Goal: Task Accomplishment & Management: Manage account settings

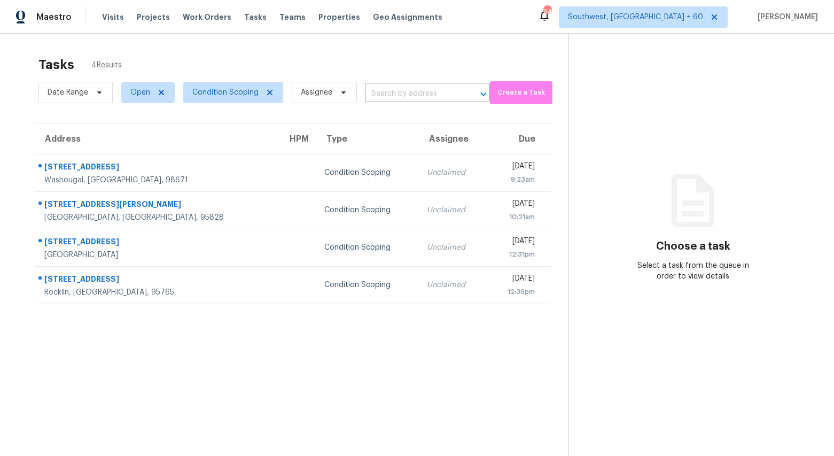
click at [170, 51] on div "Tasks 4 Results" at bounding box center [303, 65] width 530 height 28
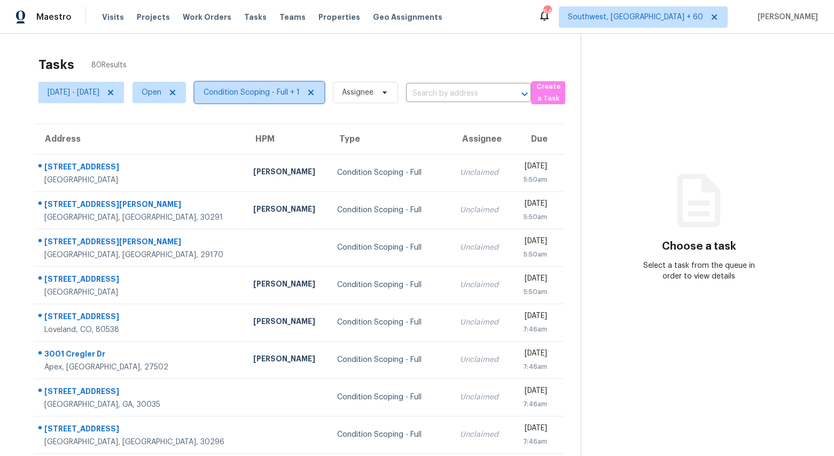
click at [273, 95] on span "Condition Scoping - Full + 1" at bounding box center [252, 92] width 96 height 11
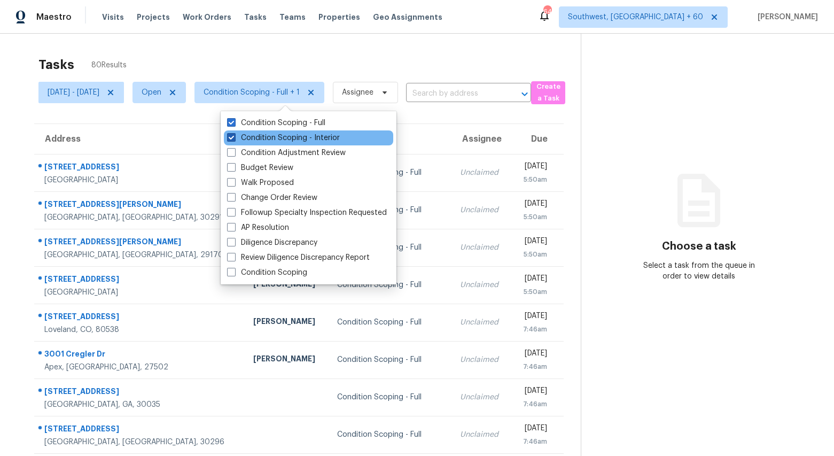
click at [263, 139] on label "Condition Scoping - Interior" at bounding box center [283, 137] width 113 height 11
click at [234, 139] on input "Condition Scoping - Interior" at bounding box center [230, 135] width 7 height 7
click at [263, 139] on label "Condition Scoping - Interior" at bounding box center [283, 137] width 113 height 11
click at [234, 139] on input "Condition Scoping - Interior" at bounding box center [230, 135] width 7 height 7
click at [257, 138] on label "Condition Scoping - Interior" at bounding box center [283, 137] width 113 height 11
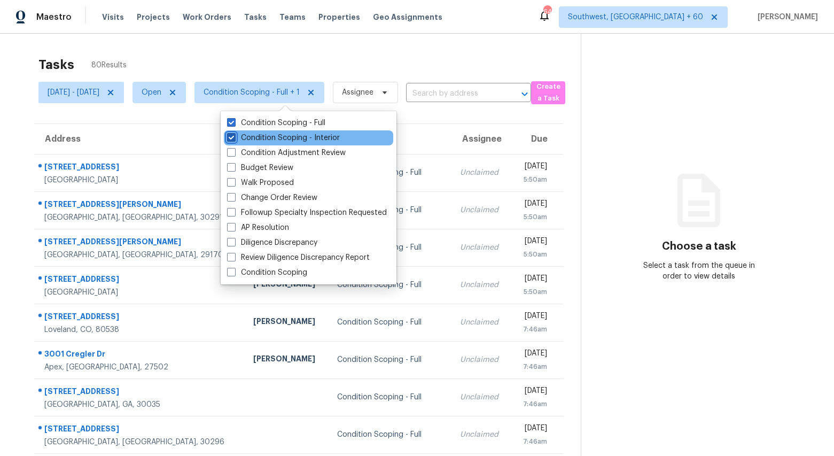
click at [234, 138] on input "Condition Scoping - Interior" at bounding box center [230, 135] width 7 height 7
click at [257, 138] on label "Condition Scoping - Interior" at bounding box center [283, 137] width 113 height 11
click at [234, 138] on input "Condition Scoping - Interior" at bounding box center [230, 135] width 7 height 7
checkbox input "true"
click at [263, 59] on div "Tasks 80 Results" at bounding box center [309, 65] width 542 height 28
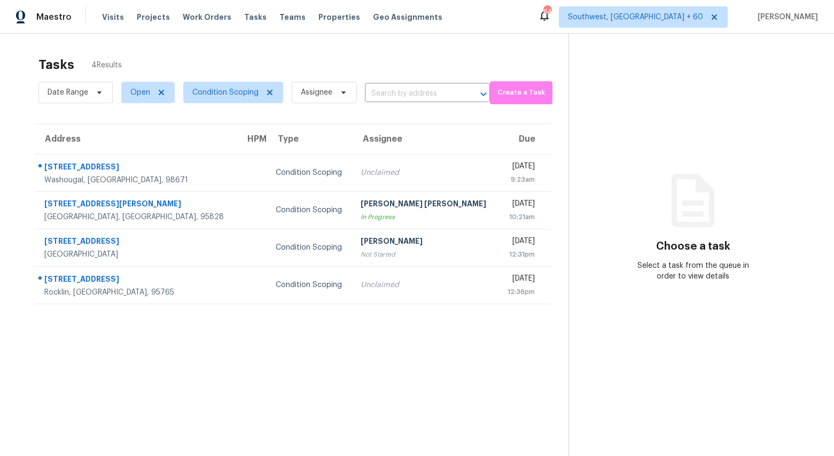
click at [318, 64] on div "Tasks 4 Results" at bounding box center [303, 65] width 530 height 28
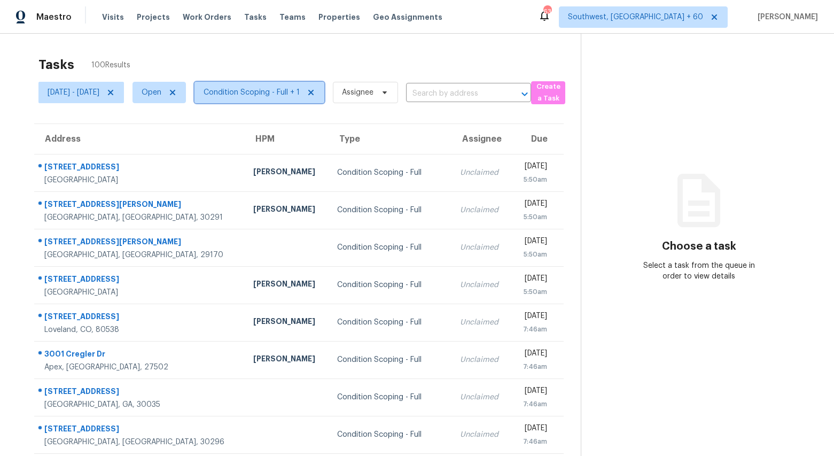
click at [248, 97] on span "Condition Scoping - Full + 1" at bounding box center [252, 92] width 96 height 11
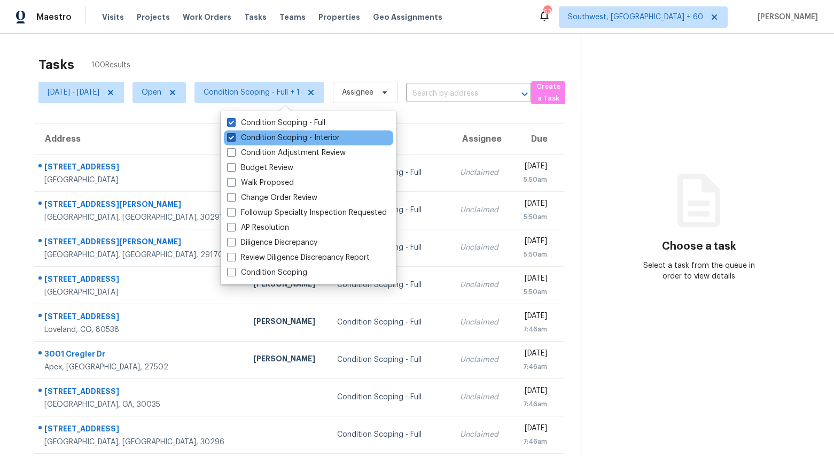
click at [245, 141] on label "Condition Scoping - Interior" at bounding box center [283, 137] width 113 height 11
click at [234, 139] on input "Condition Scoping - Interior" at bounding box center [230, 135] width 7 height 7
click at [245, 141] on label "Condition Scoping - Interior" at bounding box center [283, 137] width 113 height 11
click at [234, 139] on input "Condition Scoping - Interior" at bounding box center [230, 135] width 7 height 7
checkbox input "true"
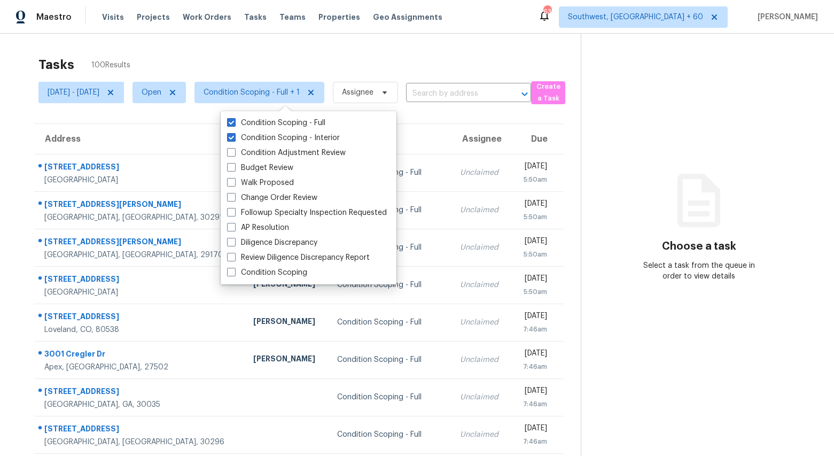
click at [222, 38] on div "Tasks 100 Results Fri, Sep 19 - Fri, Sep 19 Open Condition Scoping - Full + 1 A…" at bounding box center [417, 295] width 834 height 523
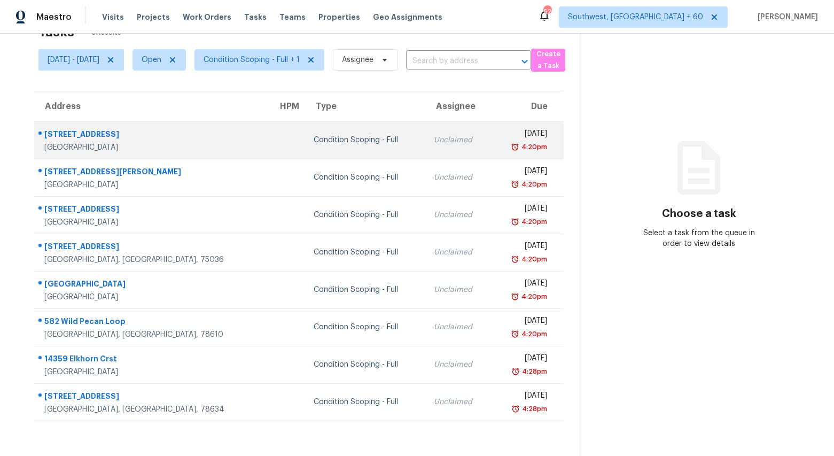
scroll to position [34, 0]
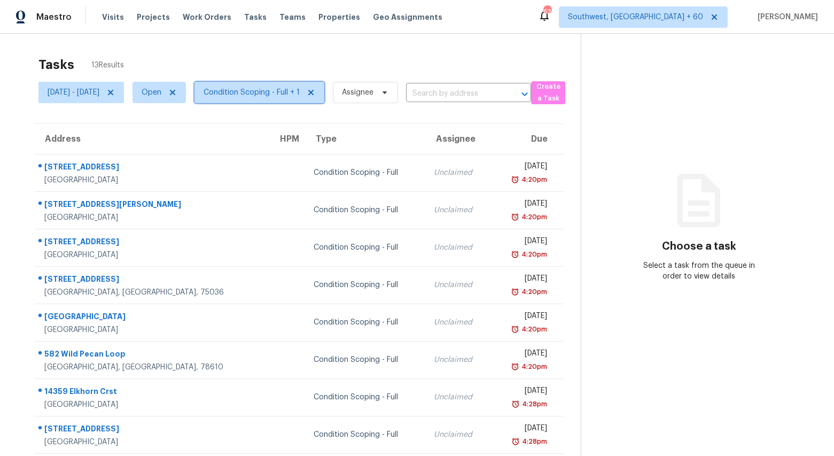
click at [298, 90] on span "Condition Scoping - Full + 1" at bounding box center [252, 92] width 96 height 11
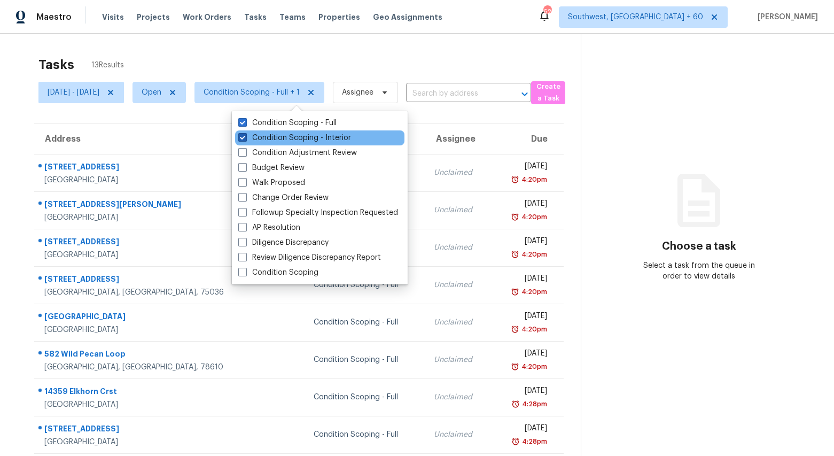
click at [301, 140] on label "Condition Scoping - Interior" at bounding box center [294, 137] width 113 height 11
click at [245, 139] on input "Condition Scoping - Interior" at bounding box center [241, 135] width 7 height 7
checkbox input "false"
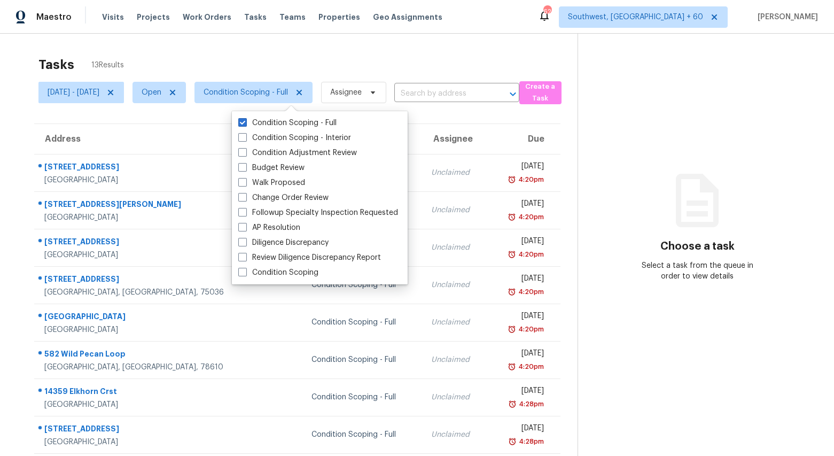
click at [239, 66] on div "Tasks 13 Results" at bounding box center [307, 65] width 539 height 28
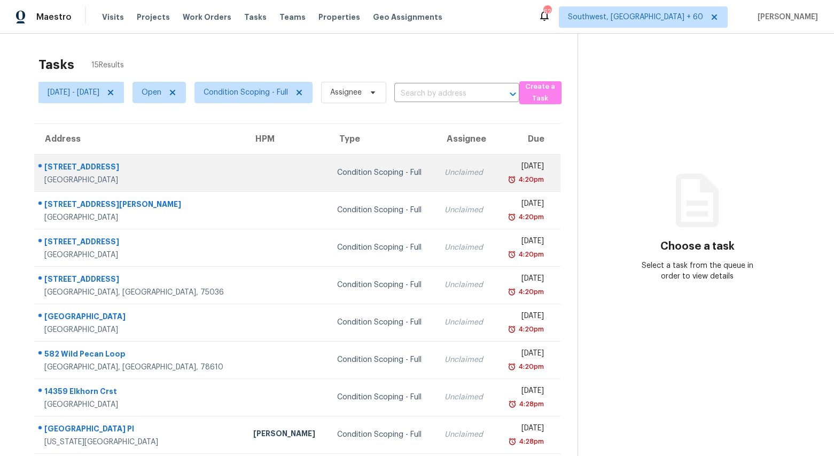
click at [329, 187] on td "Condition Scoping - Full" at bounding box center [382, 172] width 107 height 37
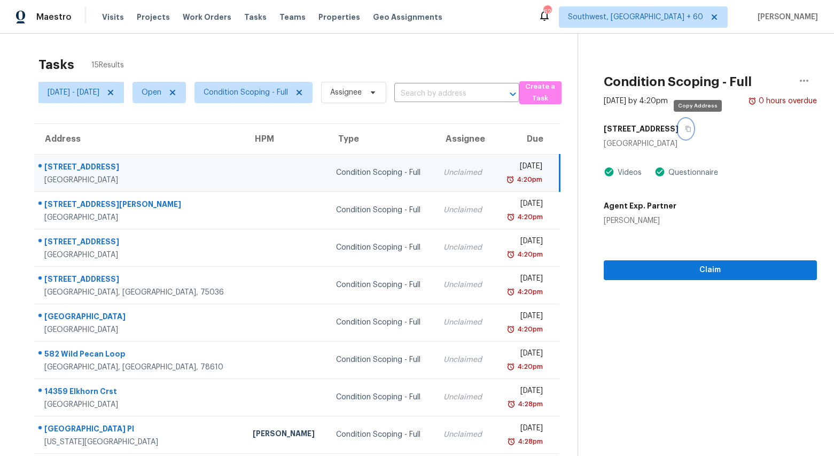
click at [691, 131] on icon "button" at bounding box center [687, 129] width 5 height 6
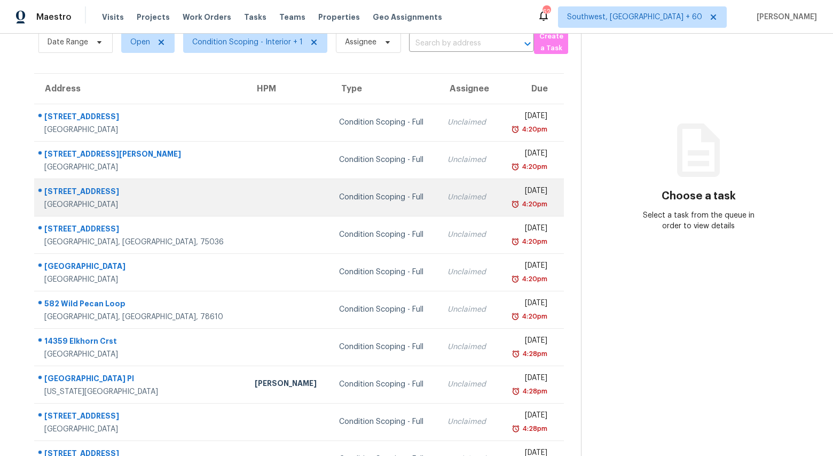
scroll to position [100, 0]
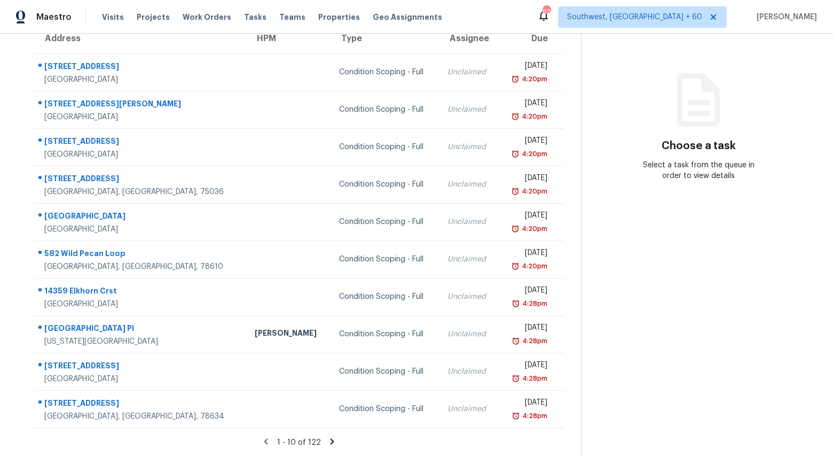
click at [331, 441] on icon at bounding box center [333, 441] width 4 height 6
